Goal: Task Accomplishment & Management: Use online tool/utility

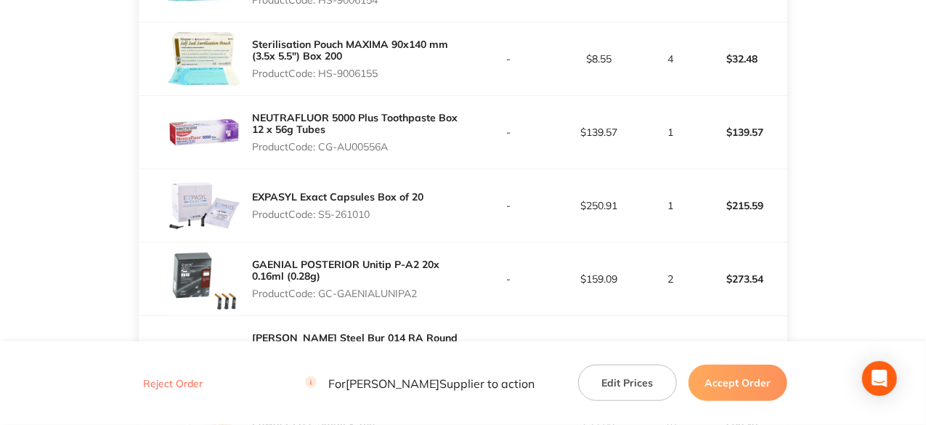
scroll to position [436, 0]
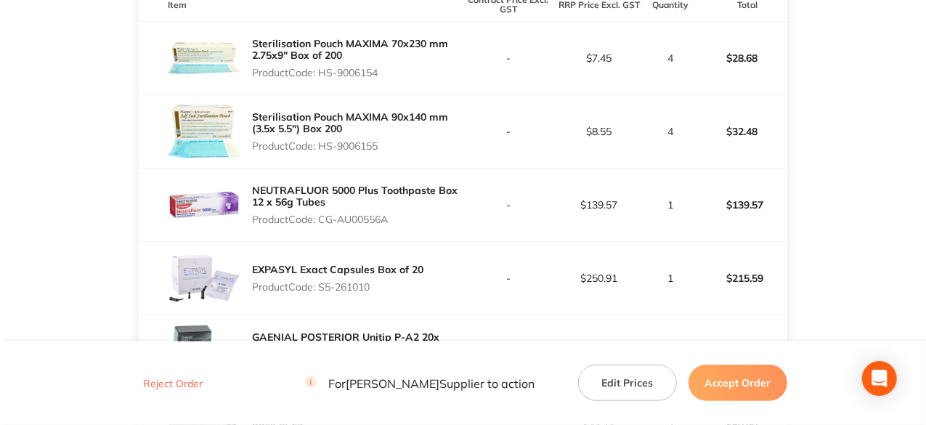
drag, startPoint x: 381, startPoint y: 71, endPoint x: 323, endPoint y: 76, distance: 58.3
click at [323, 76] on p "Product Code: HS-9006154" at bounding box center [357, 73] width 211 height 12
copy p "HS-9006154"
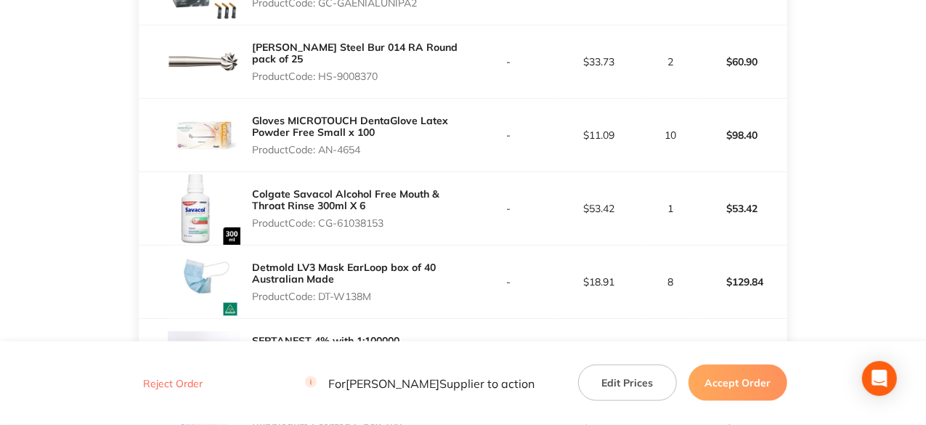
scroll to position [872, 0]
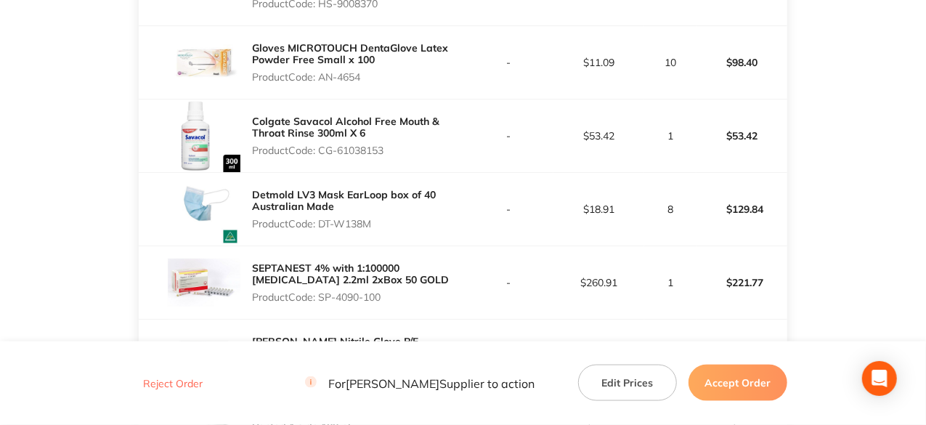
drag, startPoint x: 386, startPoint y: 151, endPoint x: 323, endPoint y: 149, distance: 64.0
click at [323, 149] on p "Product Code: CG-61038153" at bounding box center [357, 151] width 211 height 12
copy p "CG-61038153"
drag, startPoint x: 375, startPoint y: 221, endPoint x: 324, endPoint y: 220, distance: 50.9
click at [324, 220] on p "Product Code: DT-W138M" at bounding box center [357, 224] width 211 height 12
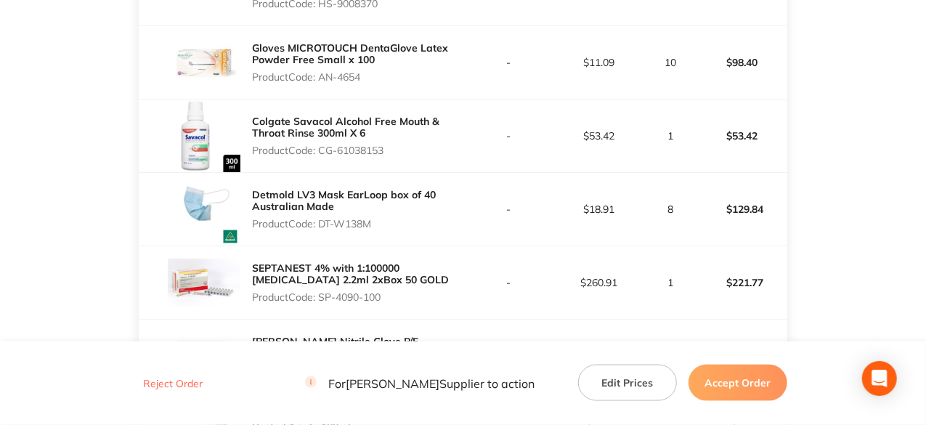
copy p "DT-W138M"
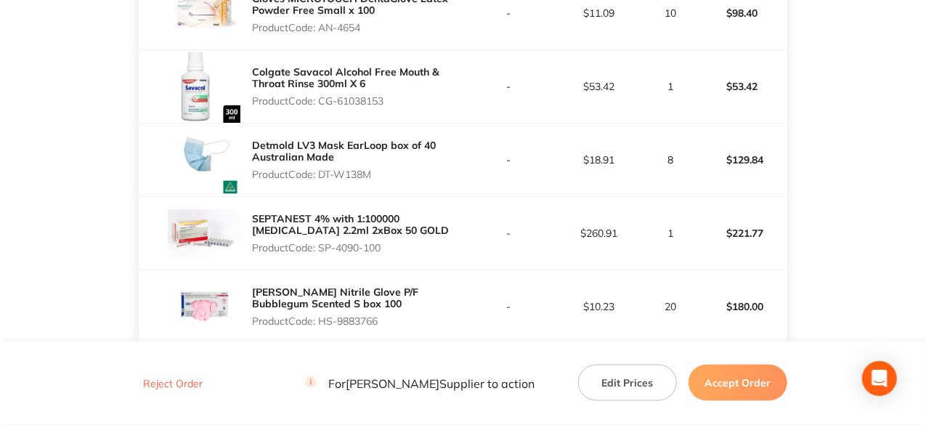
scroll to position [944, 0]
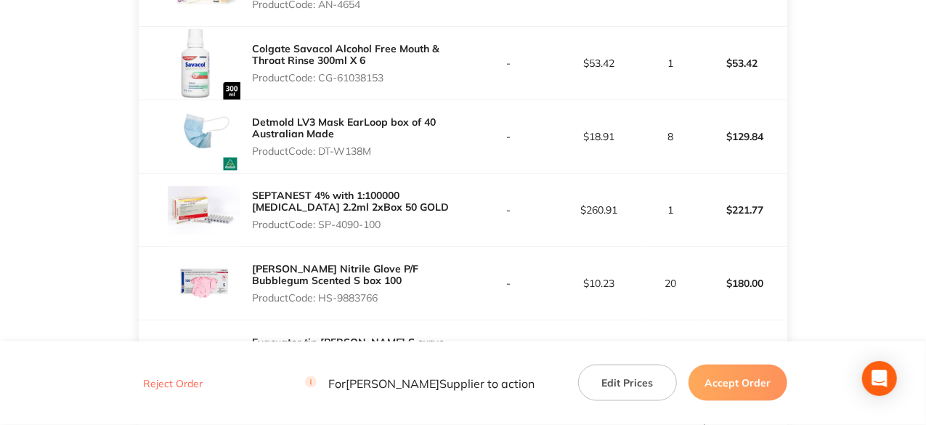
drag, startPoint x: 386, startPoint y: 226, endPoint x: 320, endPoint y: 220, distance: 66.4
click at [320, 220] on p "Product Code: SP-4090-100" at bounding box center [357, 225] width 211 height 12
copy p "SP-4090-100"
drag, startPoint x: 380, startPoint y: 296, endPoint x: 324, endPoint y: 291, distance: 56.2
click at [324, 292] on p "Product Code: HS-9883766" at bounding box center [357, 298] width 211 height 12
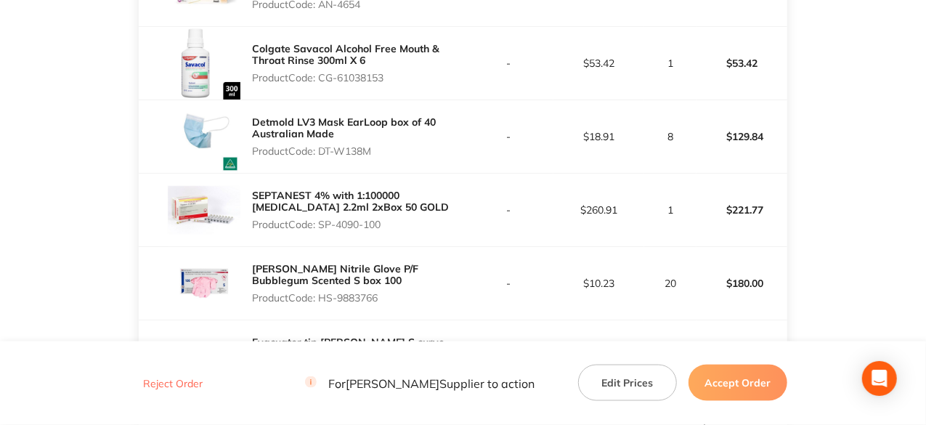
copy p "HS-9883766"
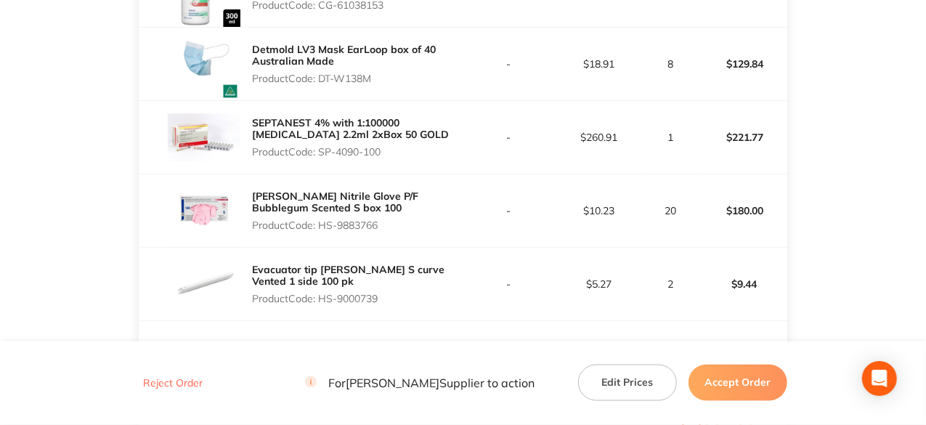
scroll to position [1090, 0]
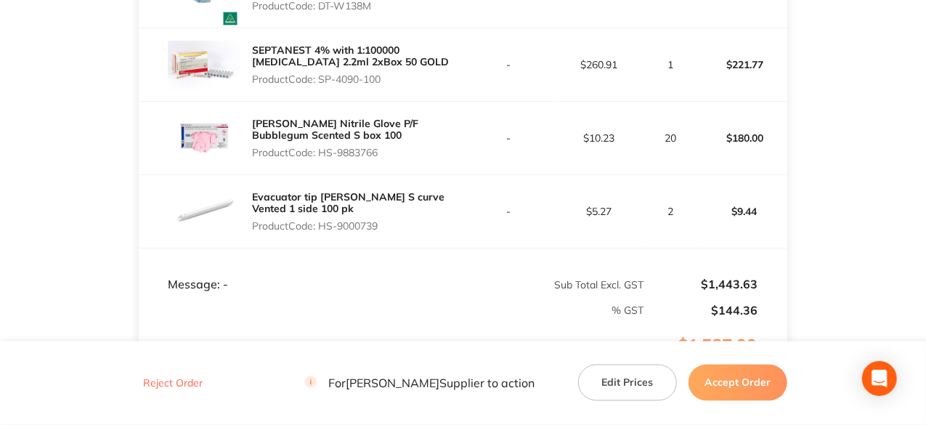
drag, startPoint x: 382, startPoint y: 227, endPoint x: 320, endPoint y: 224, distance: 62.5
click at [320, 224] on p "Product Code: HS-9000739" at bounding box center [357, 226] width 211 height 12
copy p "HS-9000739"
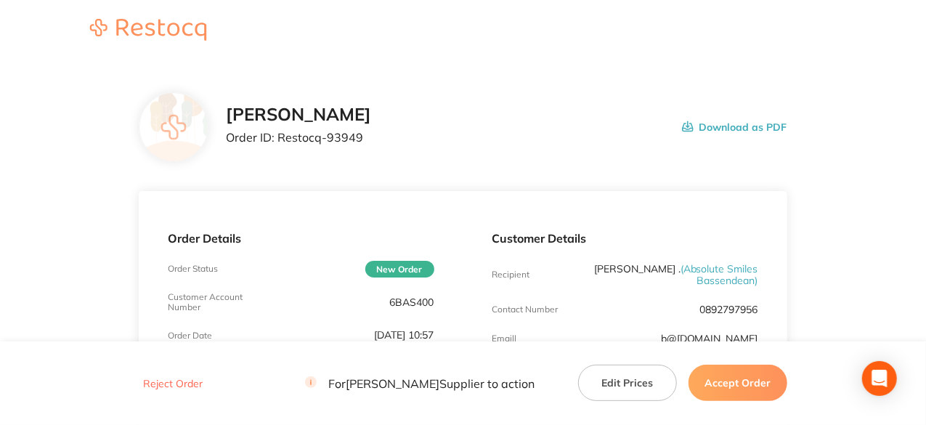
scroll to position [0, 0]
click at [758, 389] on button "Accept Order" at bounding box center [738, 383] width 99 height 36
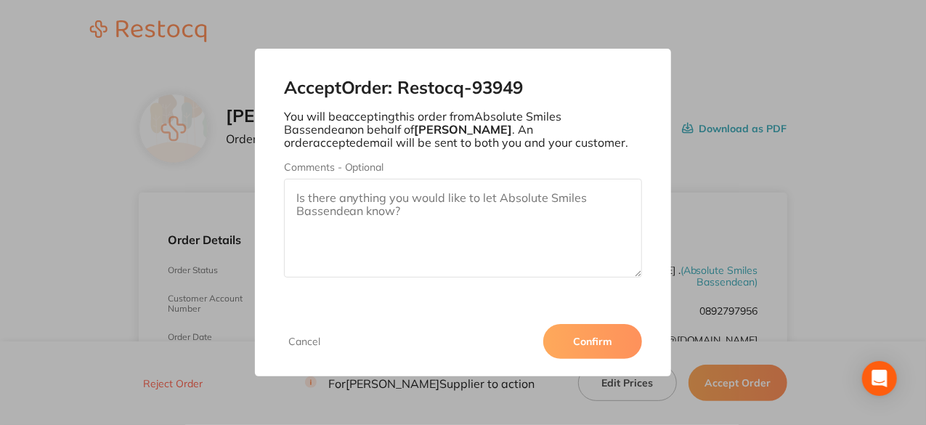
click at [568, 339] on button "Confirm" at bounding box center [592, 341] width 99 height 35
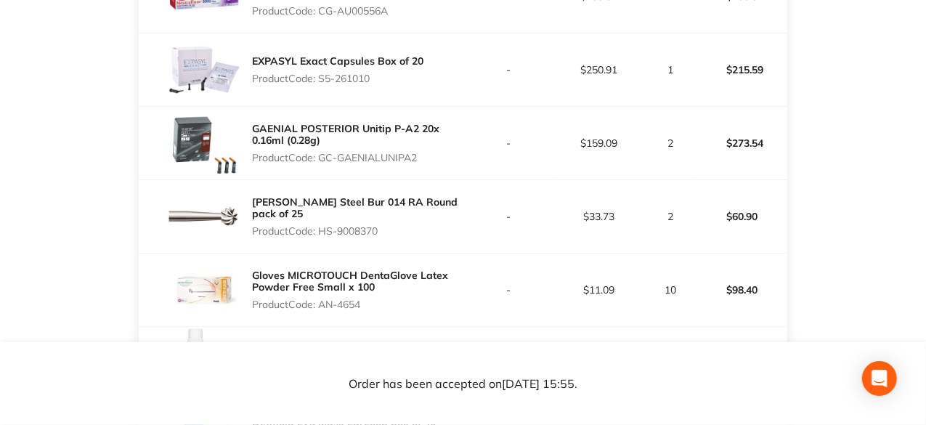
scroll to position [654, 0]
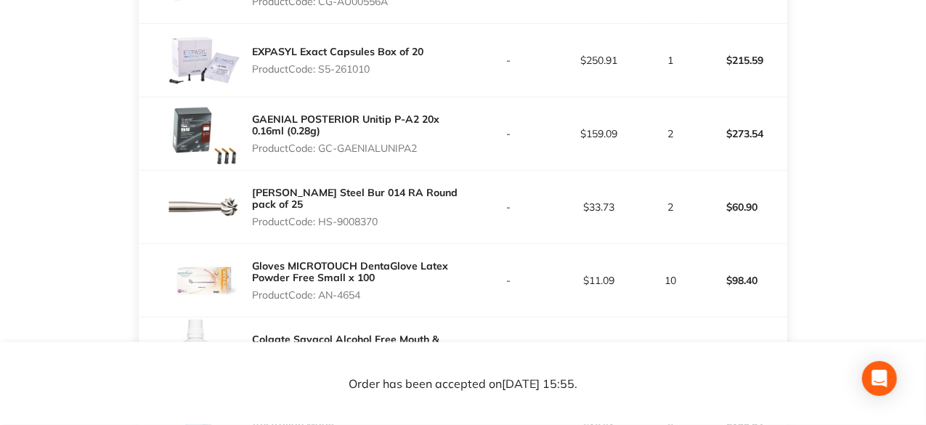
click at [895, 194] on main "Henry Schein Halas Order ID: Restocq- 93949 Download as PDF Order Details Order…" at bounding box center [463, 183] width 926 height 1544
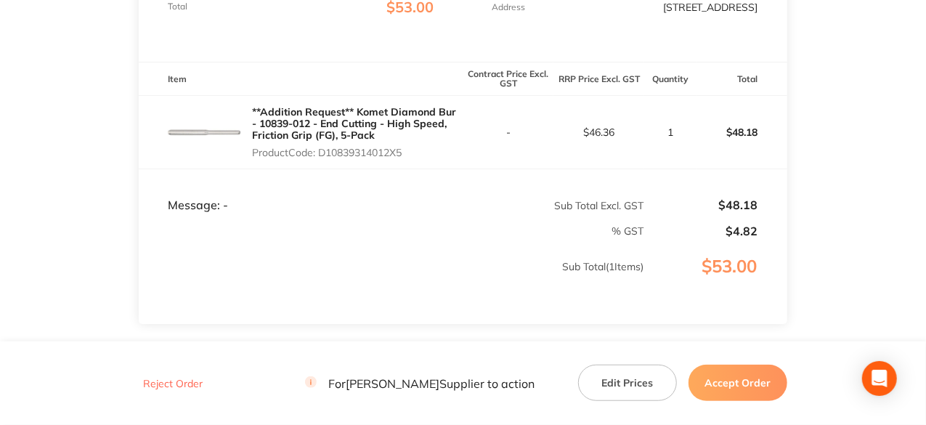
scroll to position [363, 0]
drag, startPoint x: 408, startPoint y: 157, endPoint x: 320, endPoint y: 161, distance: 88.7
click at [320, 157] on p "Product Code: D10839314012X5" at bounding box center [357, 151] width 211 height 12
copy p "D10839314012X5"
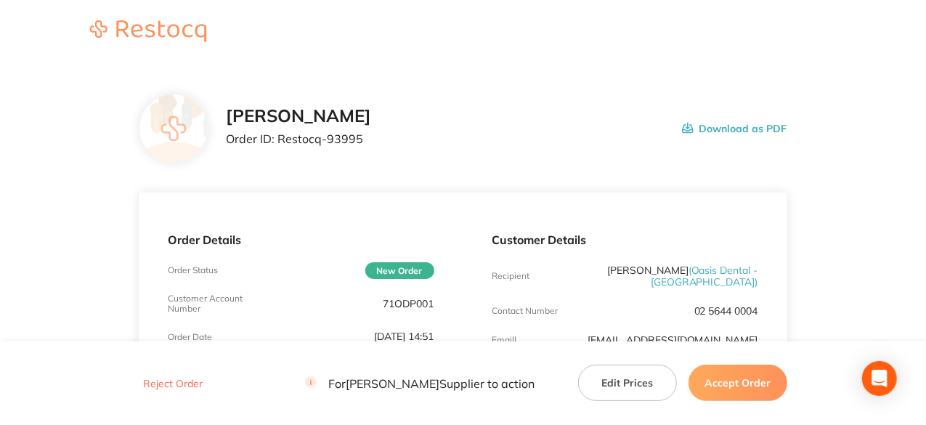
scroll to position [291, 0]
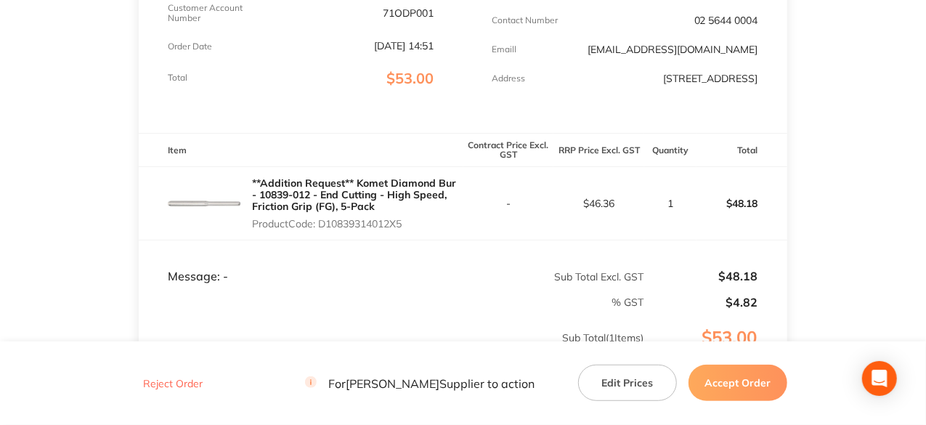
click at [732, 381] on button "Accept Order" at bounding box center [738, 383] width 99 height 36
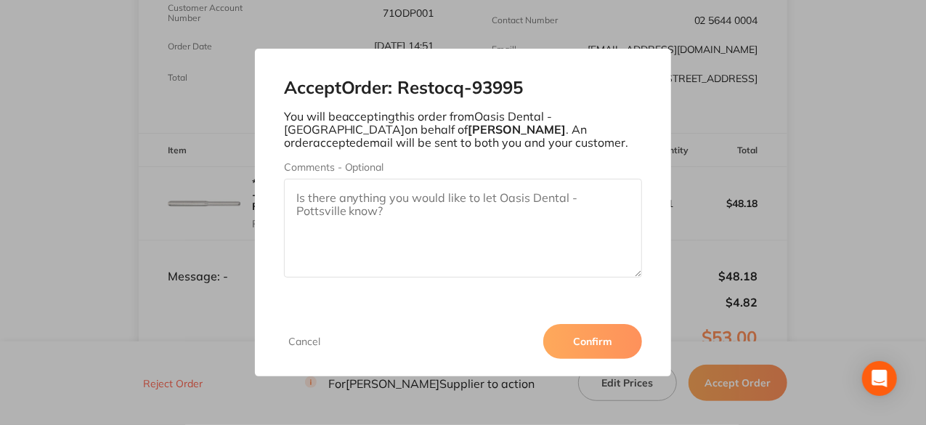
click at [593, 328] on button "Confirm" at bounding box center [592, 341] width 99 height 35
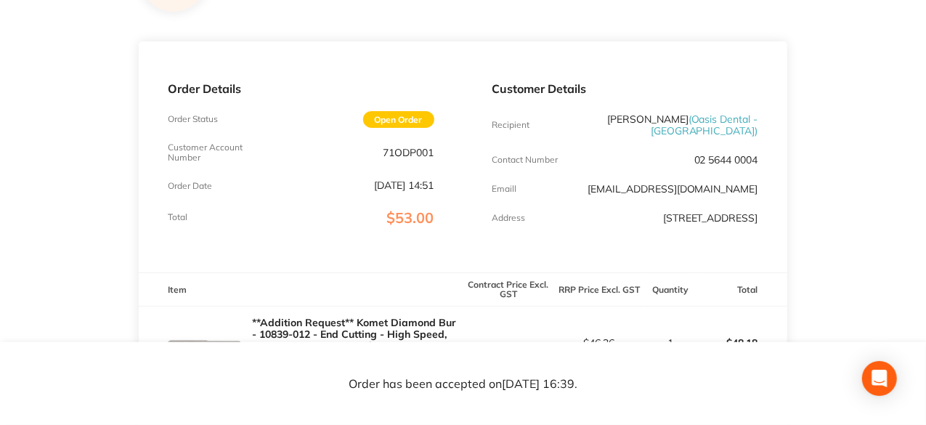
scroll to position [145, 0]
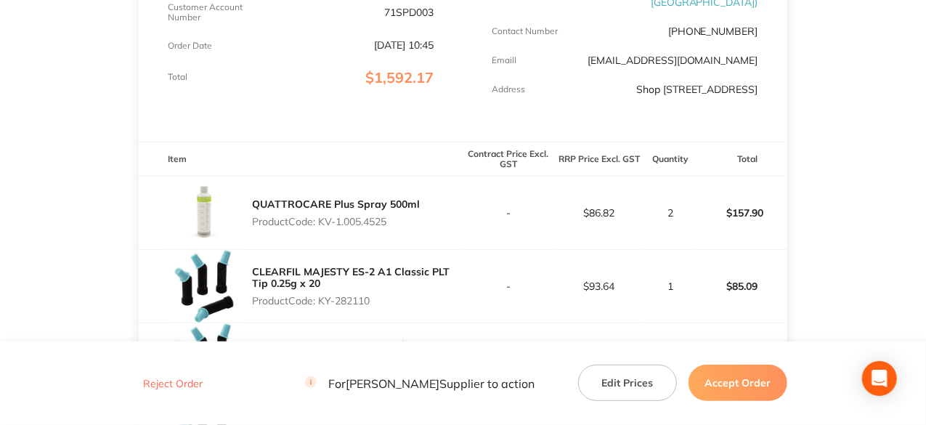
scroll to position [291, 0]
drag, startPoint x: 390, startPoint y: 233, endPoint x: 320, endPoint y: 237, distance: 70.6
click at [320, 228] on p "Product Code: KV-1.005.4525" at bounding box center [336, 222] width 168 height 12
copy p "KV-1.005.4525"
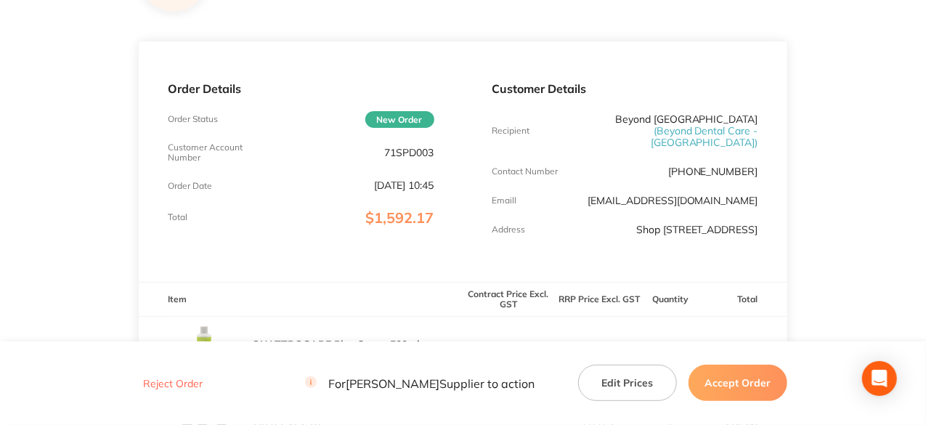
scroll to position [0, 0]
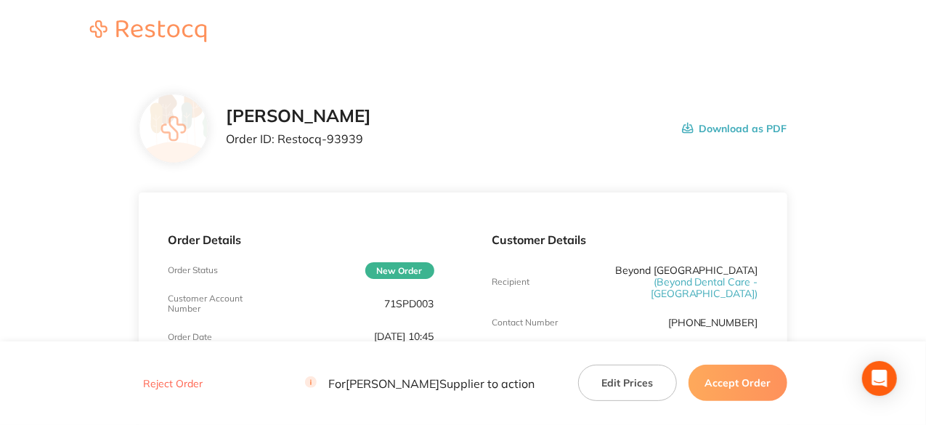
click at [734, 387] on button "Accept Order" at bounding box center [738, 383] width 99 height 36
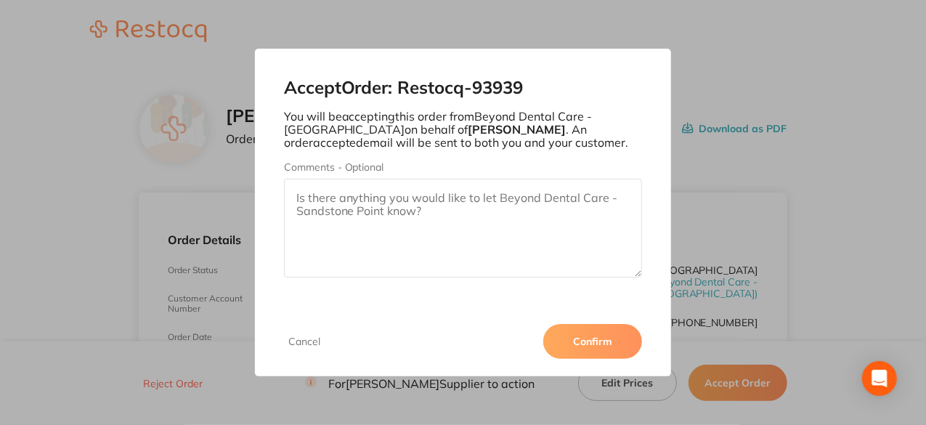
click at [629, 339] on button "Confirm" at bounding box center [592, 341] width 99 height 35
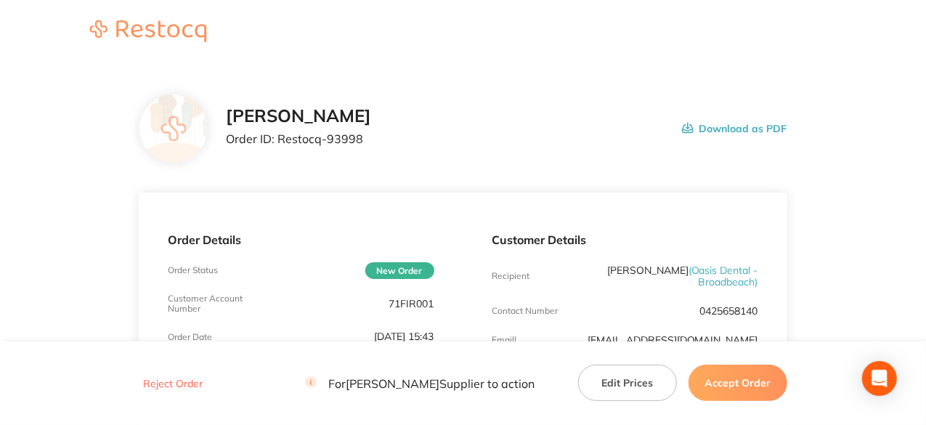
click at [737, 389] on button "Accept Order" at bounding box center [738, 383] width 99 height 36
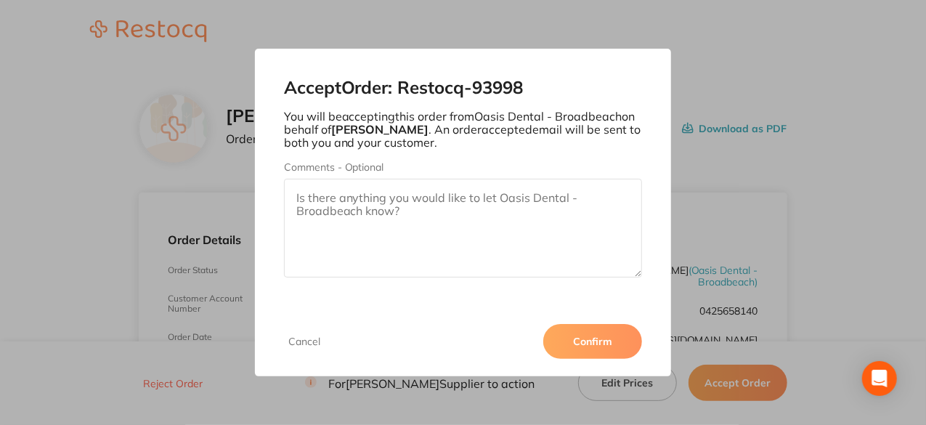
click at [598, 342] on button "Confirm" at bounding box center [592, 341] width 99 height 35
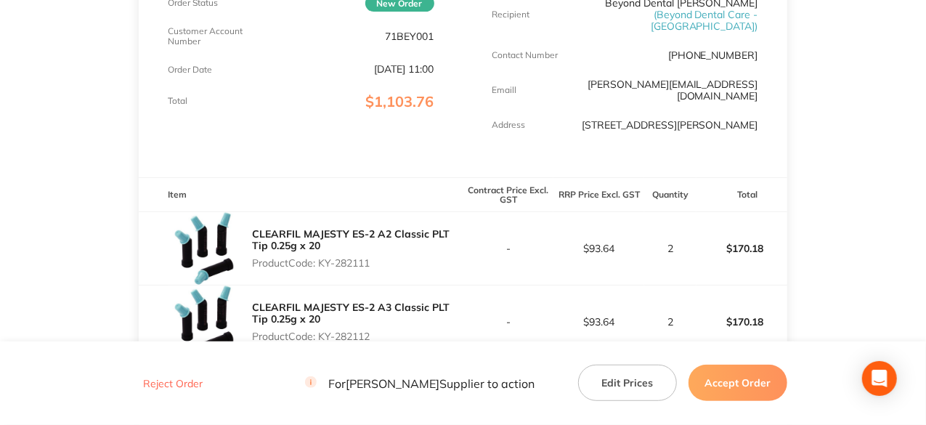
scroll to position [291, 0]
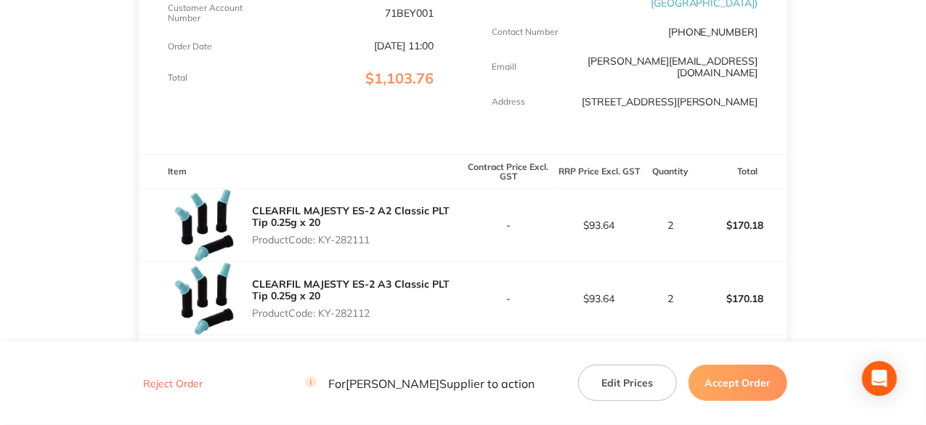
drag, startPoint x: 375, startPoint y: 222, endPoint x: 323, endPoint y: 225, distance: 52.4
click at [323, 234] on p "Product Code: KY-282111" at bounding box center [357, 240] width 211 height 12
copy p "KY-282111"
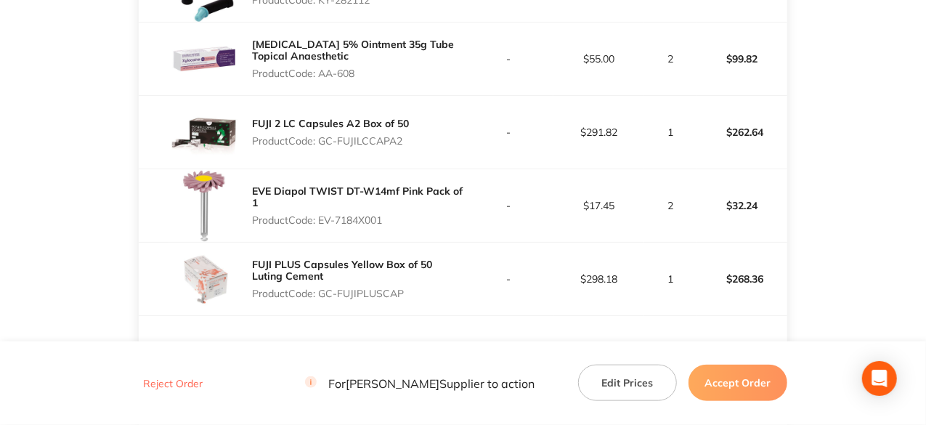
scroll to position [581, 0]
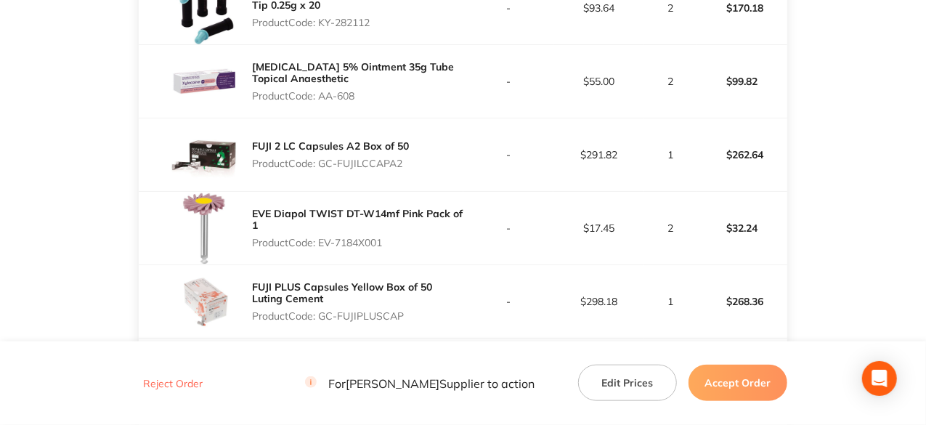
drag, startPoint x: 404, startPoint y: 152, endPoint x: 320, endPoint y: 145, distance: 84.6
click at [320, 158] on p "Product Code: GC-FUJILCCAPA2" at bounding box center [330, 164] width 157 height 12
copy p "GC-FUJILCCAPA2"
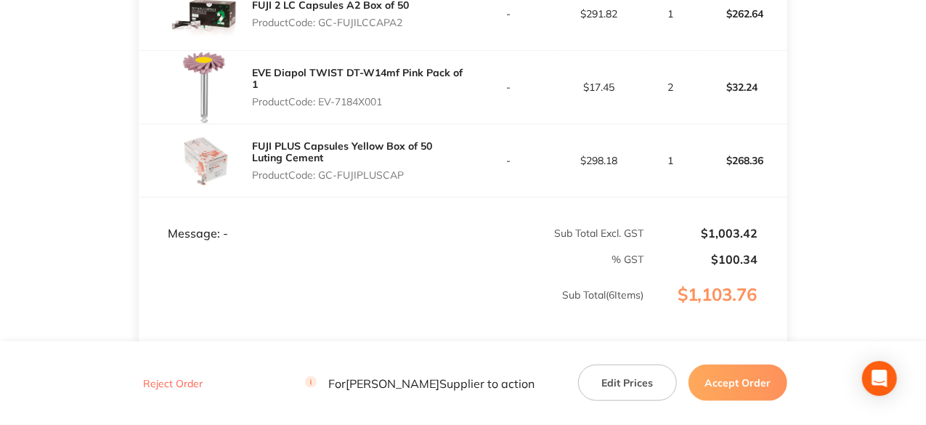
scroll to position [726, 0]
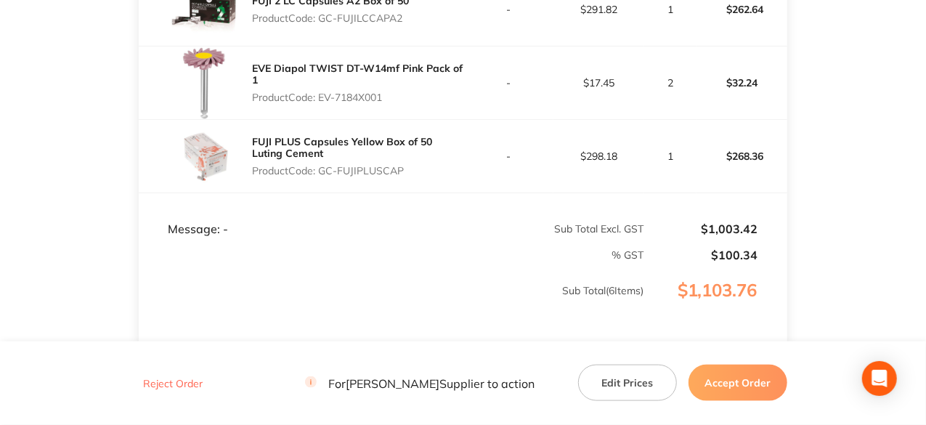
drag, startPoint x: 405, startPoint y: 160, endPoint x: 320, endPoint y: 163, distance: 84.3
click at [320, 165] on p "Product Code: GC-FUJIPLUSCAP" at bounding box center [357, 171] width 211 height 12
copy p "GC-FUJIPLUSCAP"
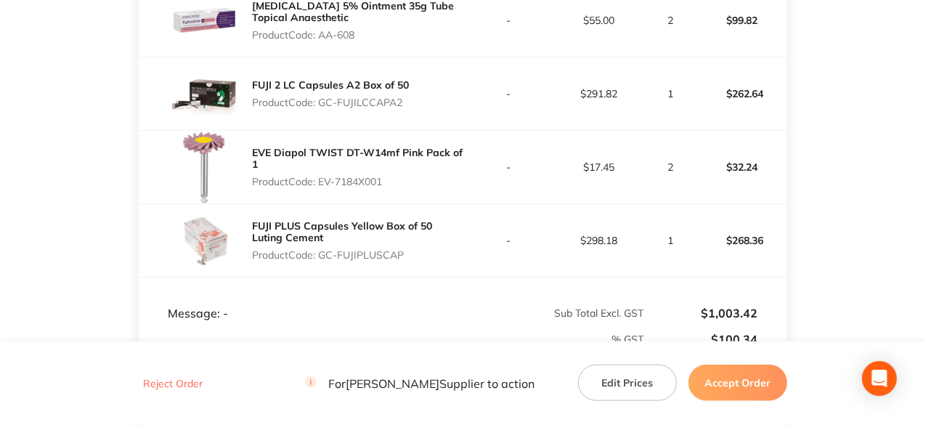
scroll to position [654, 0]
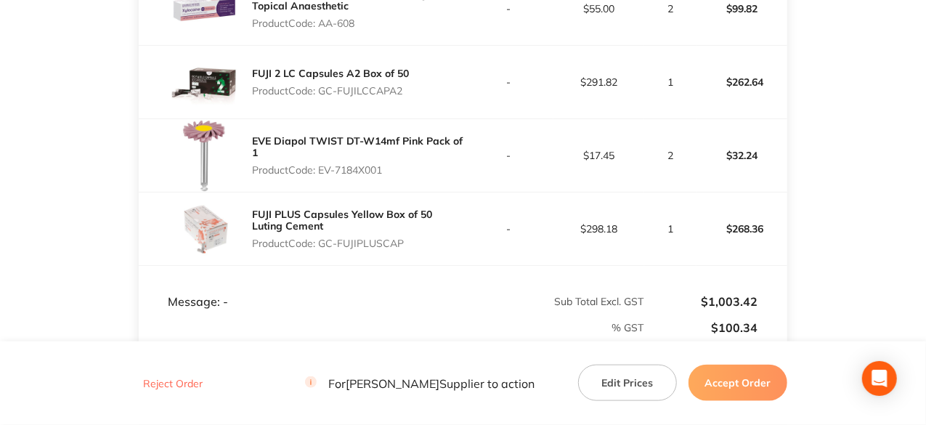
click at [750, 389] on button "Accept Order" at bounding box center [738, 383] width 99 height 36
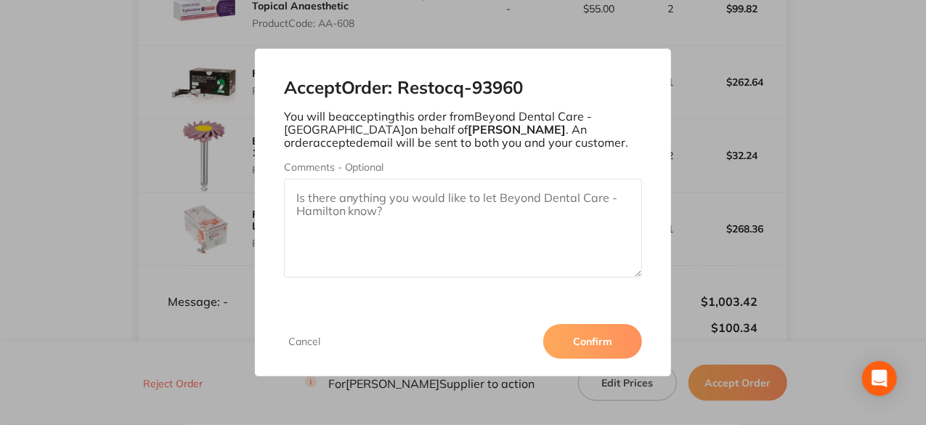
click at [580, 331] on button "Confirm" at bounding box center [592, 341] width 99 height 35
